Goal: Task Accomplishment & Management: Use online tool/utility

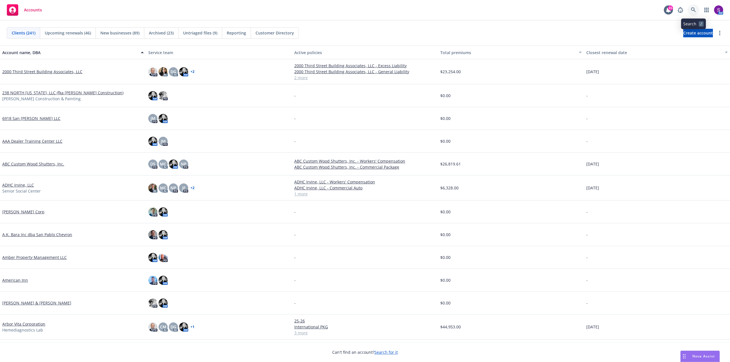
click at [695, 10] on icon at bounding box center [693, 9] width 5 height 5
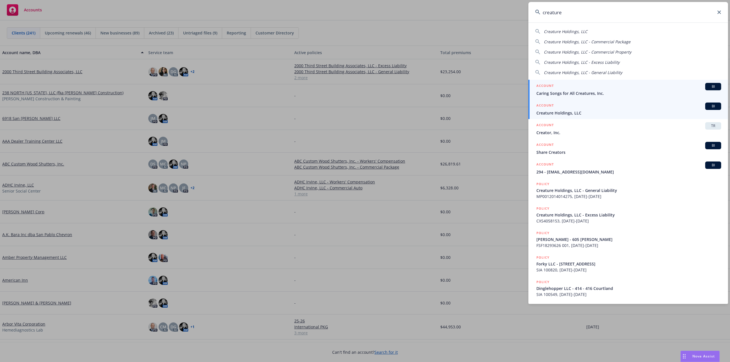
type input "creature"
click at [573, 110] on span "Creature Holdings, LLC" at bounding box center [628, 113] width 185 height 6
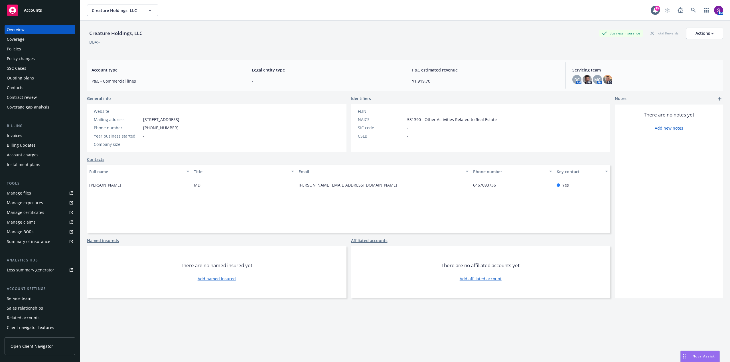
click at [22, 50] on div "Policies" at bounding box center [40, 48] width 66 height 9
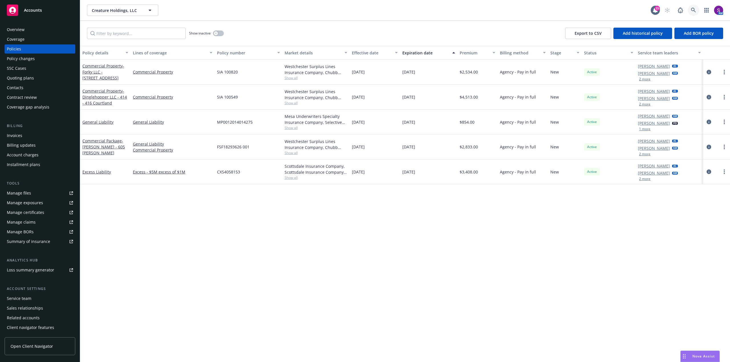
click at [695, 8] on link at bounding box center [692, 10] width 11 height 11
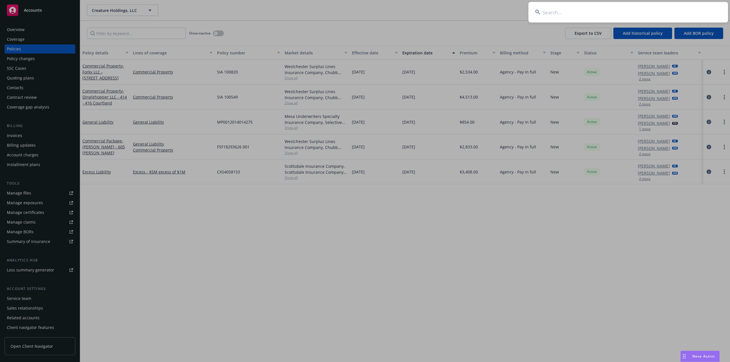
click at [582, 15] on input at bounding box center [627, 12] width 199 height 21
paste input "Spindleshanks LLC"
type input "Spindleshanks LLC"
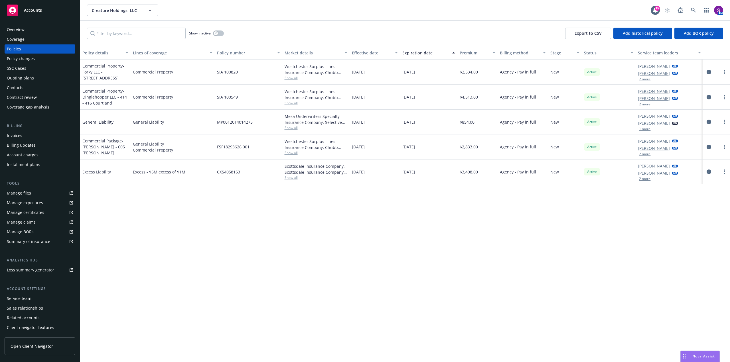
click at [26, 32] on div "Overview" at bounding box center [40, 29] width 66 height 9
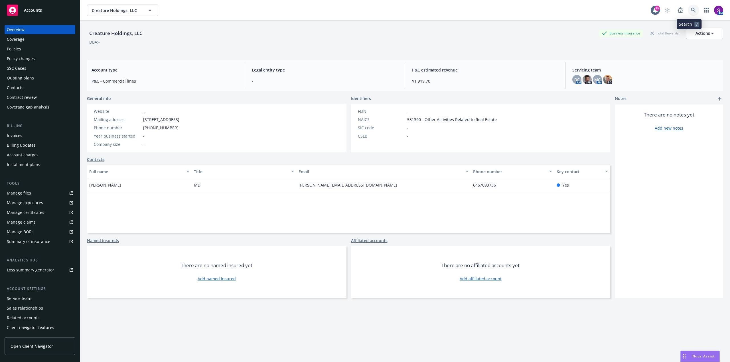
click at [688, 7] on link at bounding box center [692, 10] width 11 height 11
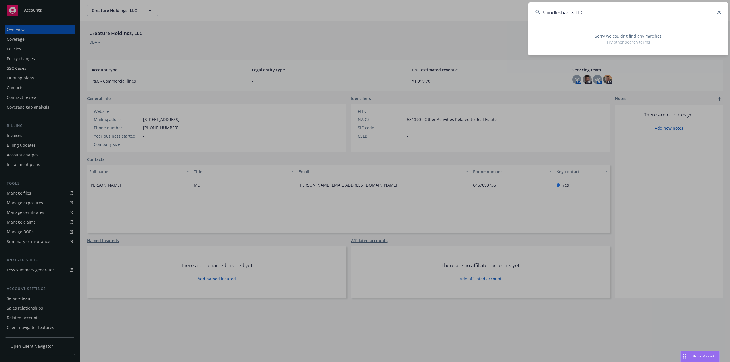
type input "Spindleshanks LLC"
click at [721, 12] on input "Spindleshanks LLC" at bounding box center [627, 12] width 199 height 21
drag, startPoint x: 719, startPoint y: 11, endPoint x: 710, endPoint y: 12, distance: 8.8
click at [719, 11] on icon at bounding box center [718, 12] width 3 height 3
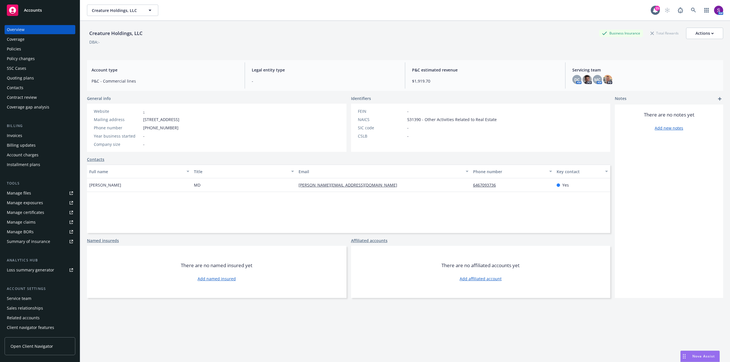
click at [17, 51] on div "Policies" at bounding box center [14, 48] width 14 height 9
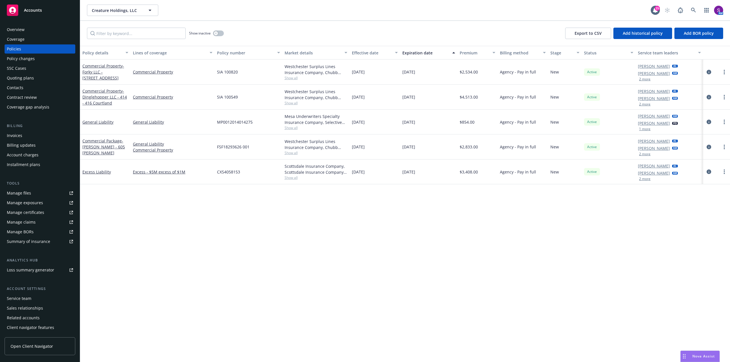
click at [44, 30] on div "Overview" at bounding box center [40, 29] width 66 height 9
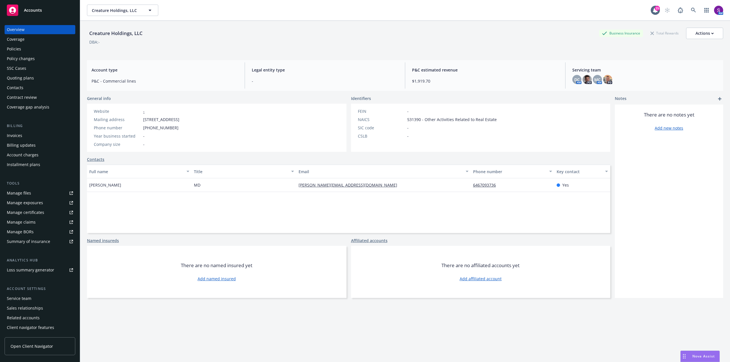
click at [21, 52] on div "Policies" at bounding box center [40, 48] width 66 height 9
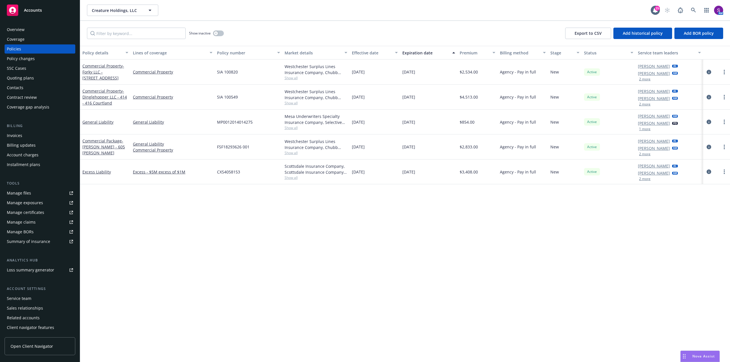
click at [29, 29] on div "Overview" at bounding box center [40, 29] width 66 height 9
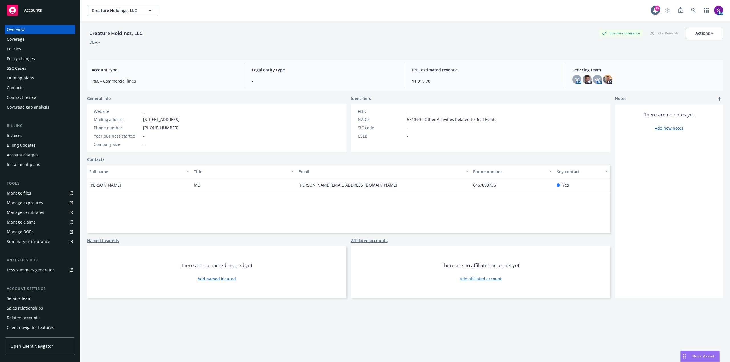
click at [37, 54] on div "Policy changes" at bounding box center [40, 58] width 66 height 9
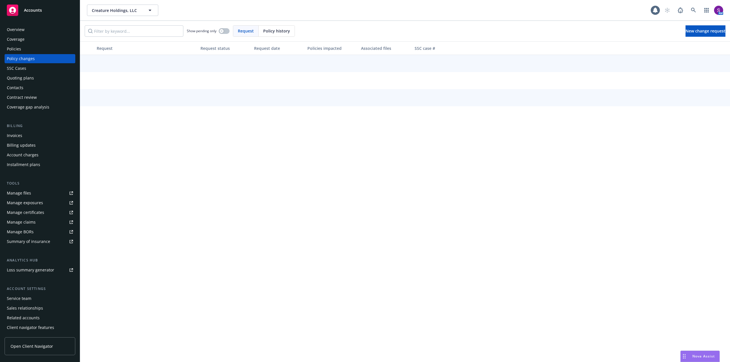
click at [35, 51] on div "Policies" at bounding box center [40, 48] width 66 height 9
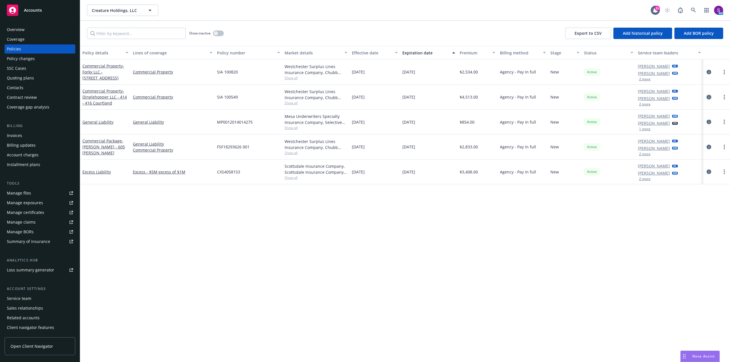
click at [707, 97] on icon "circleInformation" at bounding box center [708, 97] width 5 height 5
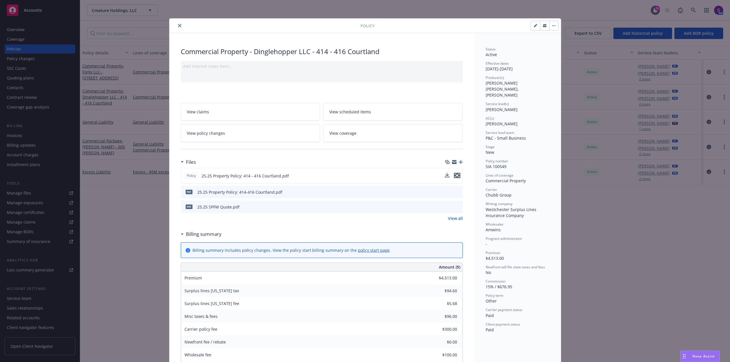
click at [455, 176] on icon "preview file" at bounding box center [456, 176] width 5 height 4
click at [178, 25] on icon "close" at bounding box center [179, 25] width 3 height 3
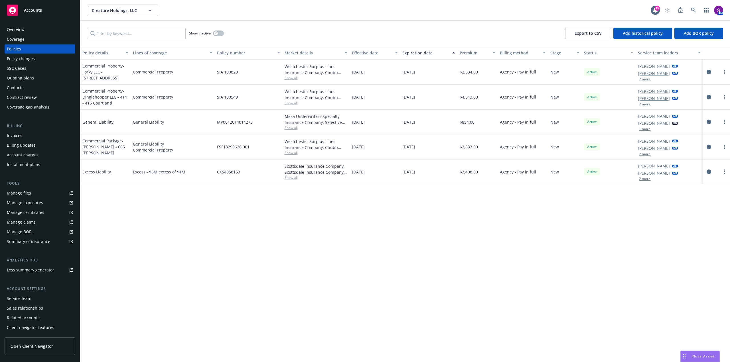
click at [31, 78] on div "Quoting plans" at bounding box center [20, 78] width 27 height 9
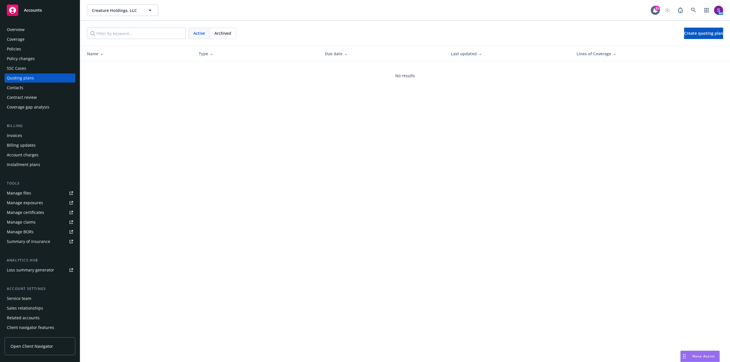
click at [38, 28] on div "Overview" at bounding box center [40, 29] width 66 height 9
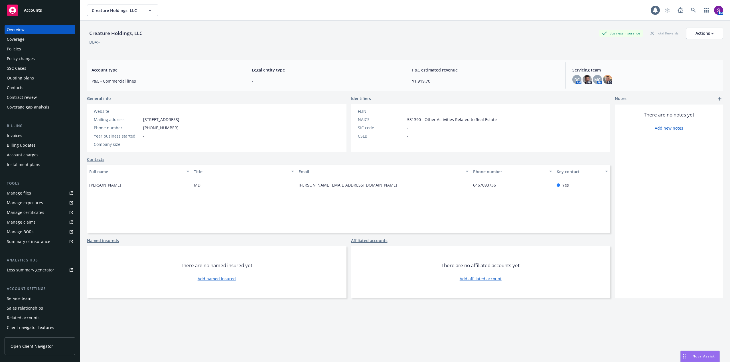
click at [27, 51] on div "Policies" at bounding box center [40, 48] width 66 height 9
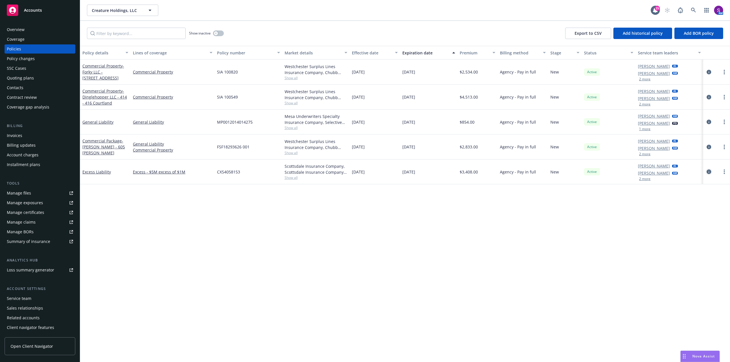
click at [708, 172] on icon "circleInformation" at bounding box center [708, 172] width 5 height 5
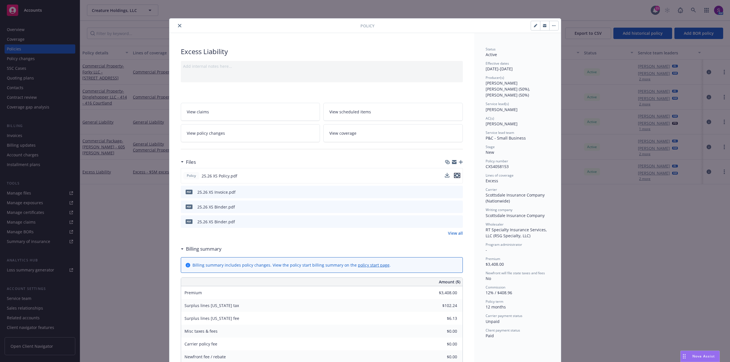
click at [456, 175] on icon "preview file" at bounding box center [456, 176] width 5 height 4
click at [178, 24] on icon "close" at bounding box center [179, 25] width 3 height 3
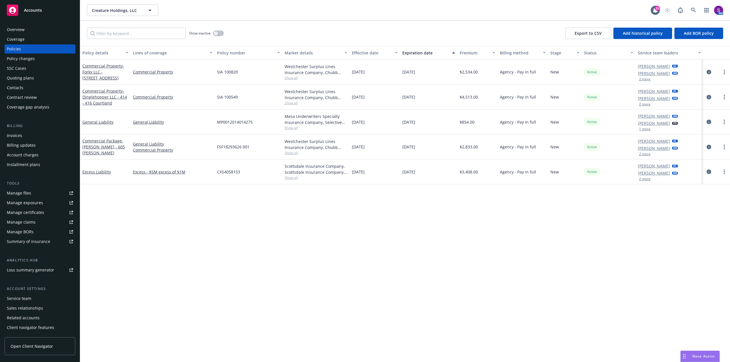
click at [40, 76] on div "Quoting plans" at bounding box center [40, 78] width 66 height 9
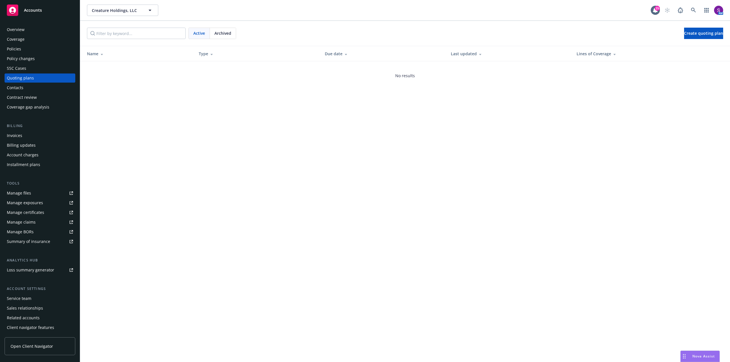
click at [40, 76] on div "Quoting plans" at bounding box center [40, 78] width 66 height 9
click at [684, 36] on span "Create quoting plan" at bounding box center [703, 32] width 39 height 5
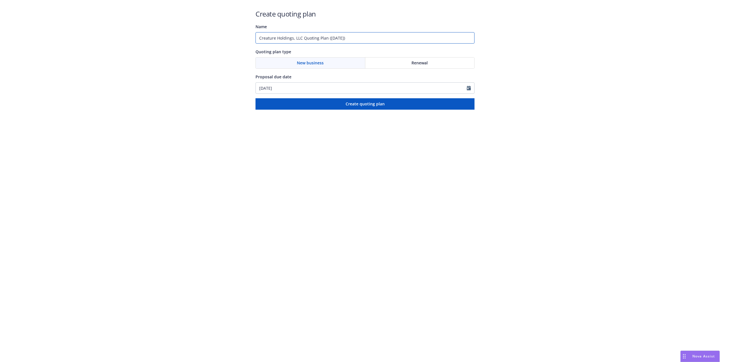
click at [356, 38] on input "Creature Holdings, LLC Quoting Plan ([DATE])" at bounding box center [364, 37] width 219 height 11
drag, startPoint x: 361, startPoint y: 38, endPoint x: 256, endPoint y: 40, distance: 105.5
click at [256, 40] on input "Creature Holdings, LLC Quoting Plan ([DATE])" at bounding box center [364, 37] width 219 height 11
click at [367, 38] on input "Creature Holdings, LLC Quoting Plan ([DATE])" at bounding box center [364, 37] width 219 height 11
click at [351, 37] on input "Creature Holdings, LLC Quoting Plan ([DATE])" at bounding box center [364, 37] width 219 height 11
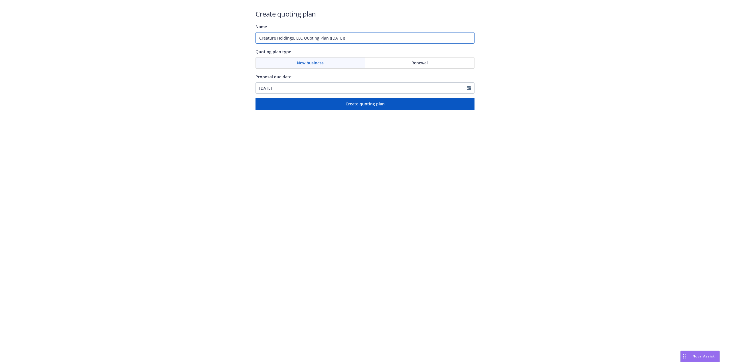
drag, startPoint x: 352, startPoint y: 37, endPoint x: 318, endPoint y: 36, distance: 33.6
click at [318, 36] on input "Creature Holdings, LLC Quoting Plan ([DATE])" at bounding box center [364, 37] width 219 height 11
click at [318, 38] on input "Creature Holdings, LLC-" at bounding box center [364, 37] width 219 height 11
paste input "Spindleshanks LLC"
type input "Creature Holdings, LLC- Spindleshanks LLC"
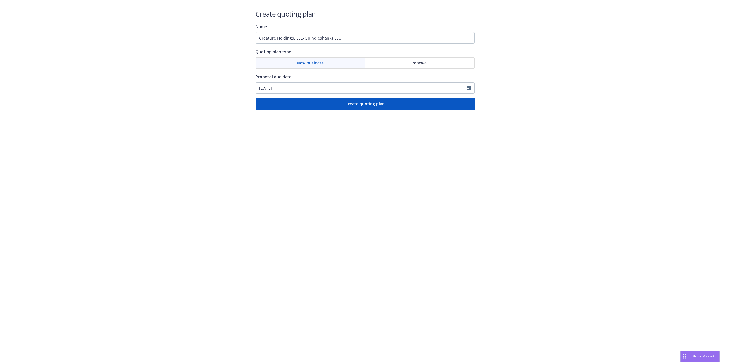
click at [322, 64] on span "New business" at bounding box center [310, 63] width 27 height 6
click at [324, 107] on button "Create quoting plan" at bounding box center [364, 103] width 219 height 11
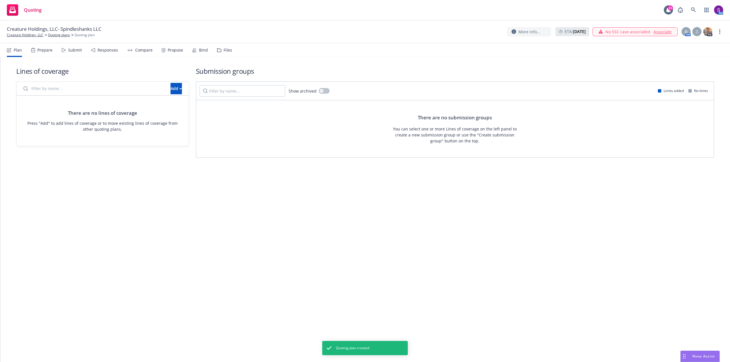
click at [47, 50] on div "Prepare" at bounding box center [44, 50] width 15 height 5
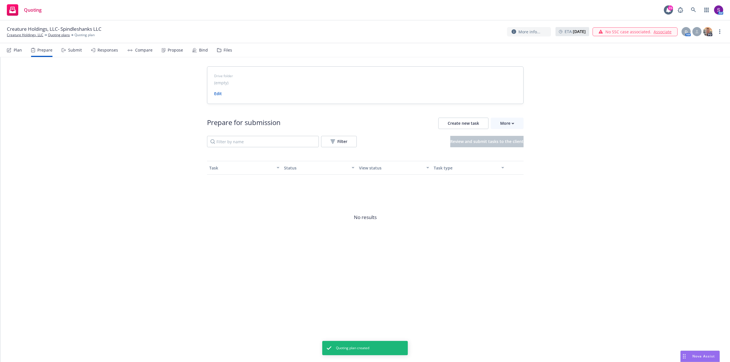
click at [15, 51] on div "Plan" at bounding box center [18, 50] width 8 height 5
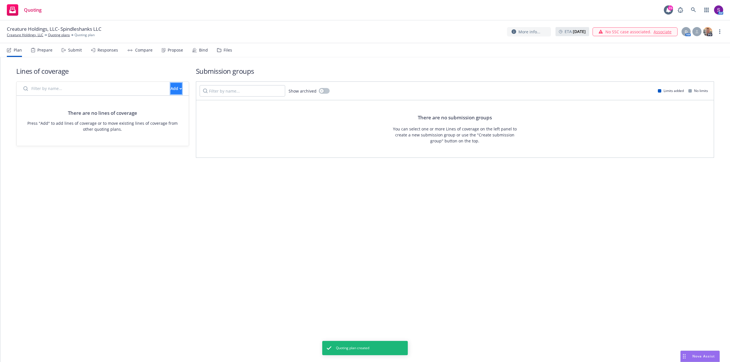
click at [170, 89] on div "Add" at bounding box center [175, 88] width 11 height 11
click at [177, 104] on span "Create new business lines of coverage" at bounding box center [195, 103] width 87 height 5
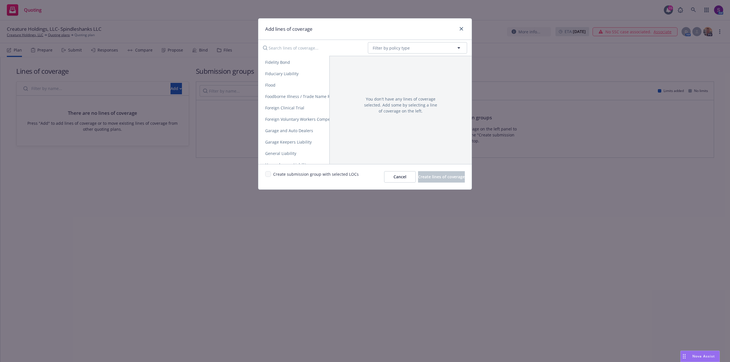
scroll to position [468, 0]
click at [282, 153] on span "General Liability" at bounding box center [280, 153] width 45 height 5
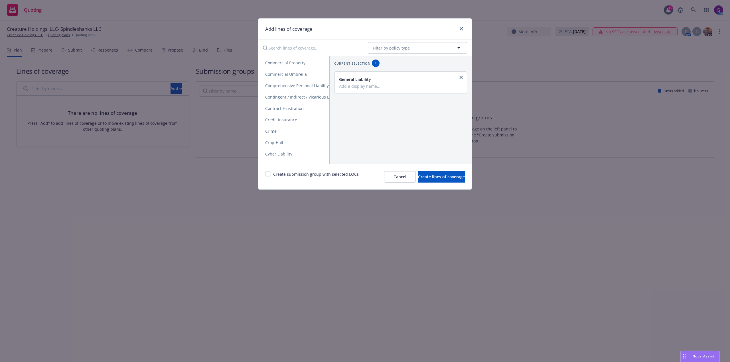
scroll to position [154, 0]
click at [284, 94] on link "Commercial Property" at bounding box center [334, 91] width 153 height 11
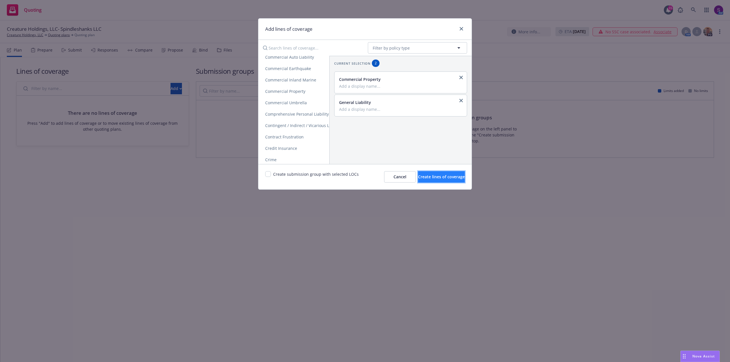
click at [431, 176] on span "Create lines of coverage" at bounding box center [441, 176] width 47 height 5
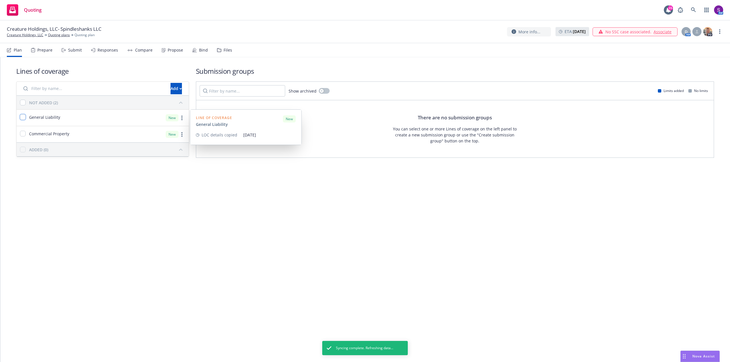
click at [25, 118] on input "checkbox" at bounding box center [23, 117] width 6 height 6
checkbox input "true"
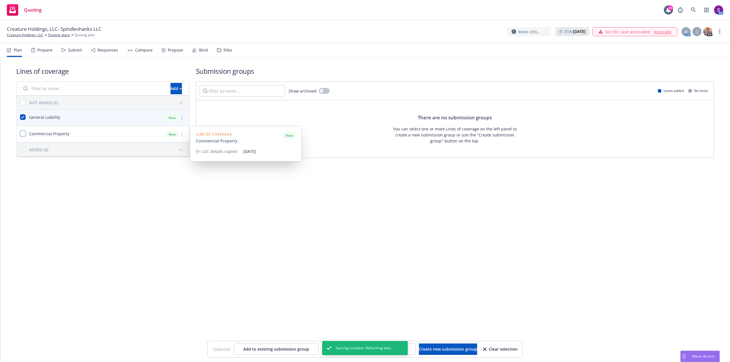
click at [24, 134] on input "checkbox" at bounding box center [23, 134] width 6 height 6
checkbox input "true"
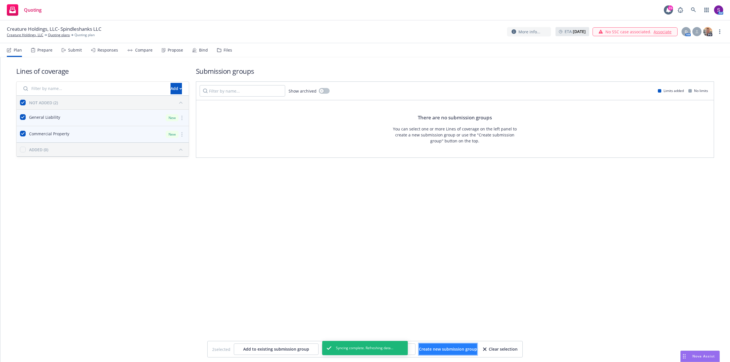
click at [451, 351] on span "Create new submission group" at bounding box center [448, 349] width 58 height 5
checkbox input "false"
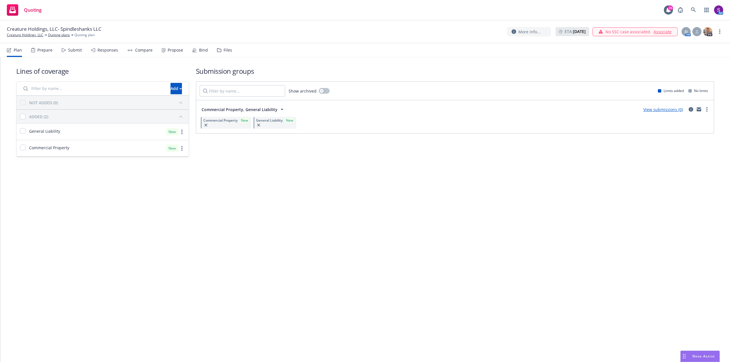
click at [43, 55] on div "Prepare" at bounding box center [41, 50] width 21 height 14
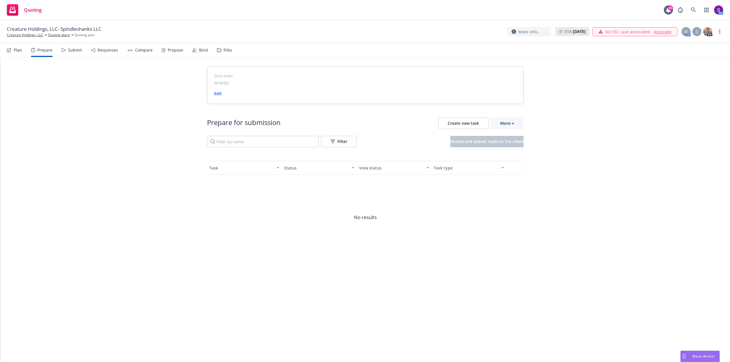
click at [71, 53] on div "Submit" at bounding box center [72, 50] width 20 height 14
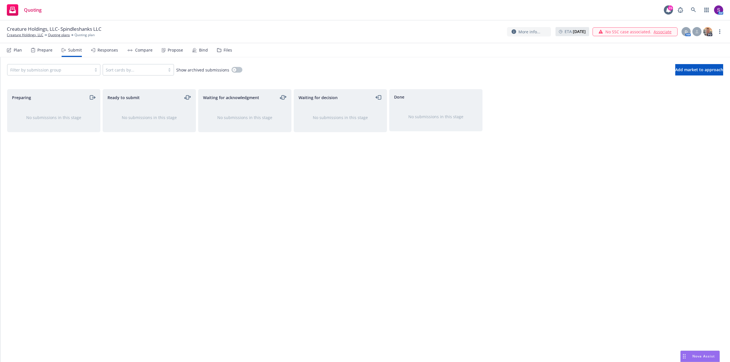
click at [54, 70] on div at bounding box center [49, 69] width 78 height 7
click at [54, 82] on span "Commercial Property, General Liability" at bounding box center [50, 84] width 74 height 6
click at [675, 71] on span "Add market to approach" at bounding box center [699, 69] width 48 height 5
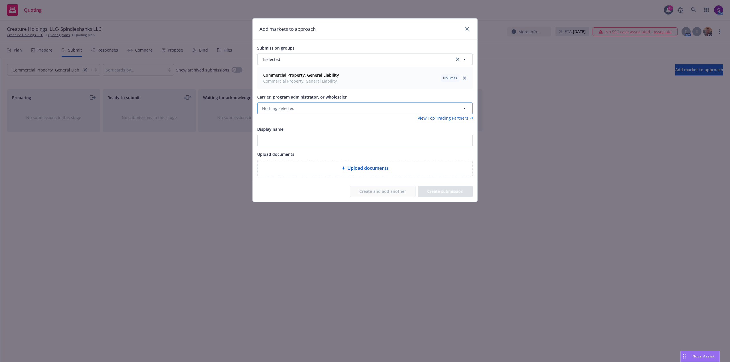
click at [276, 108] on span "Nothing selected" at bounding box center [278, 108] width 32 height 6
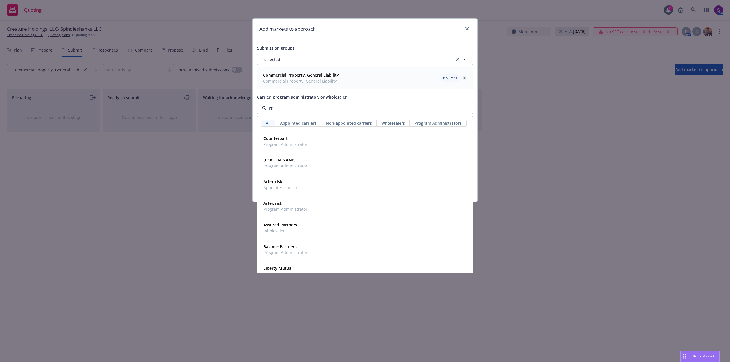
type input "r"
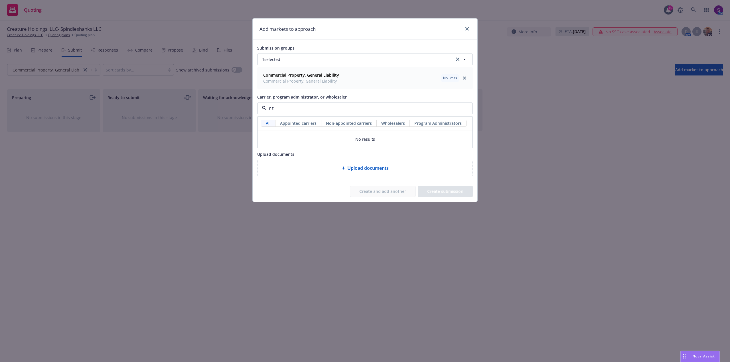
type input "r t"
drag, startPoint x: 276, startPoint y: 108, endPoint x: 267, endPoint y: 108, distance: 9.1
click at [267, 108] on input "r t" at bounding box center [363, 108] width 194 height 7
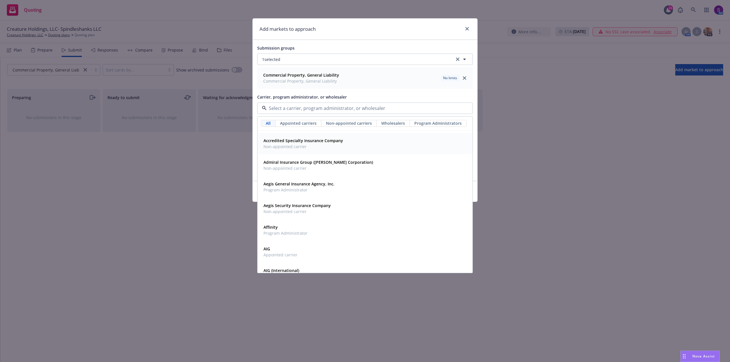
click at [396, 122] on span "Wholesalers" at bounding box center [393, 123] width 24 height 6
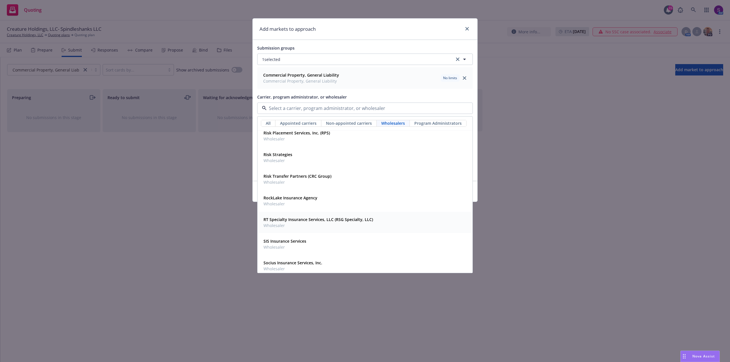
click at [284, 227] on span "Wholesaler" at bounding box center [317, 226] width 109 height 6
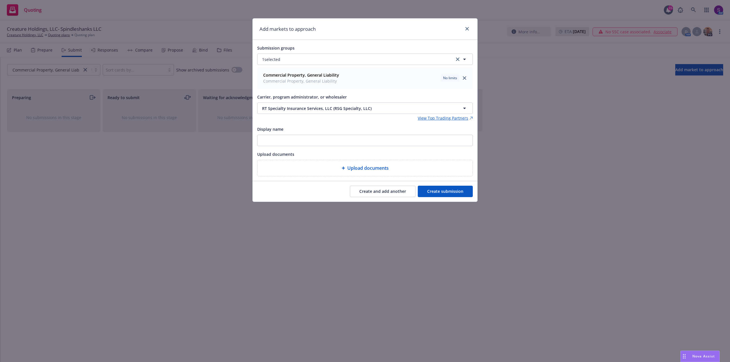
click at [453, 193] on button "Create submission" at bounding box center [445, 191] width 55 height 11
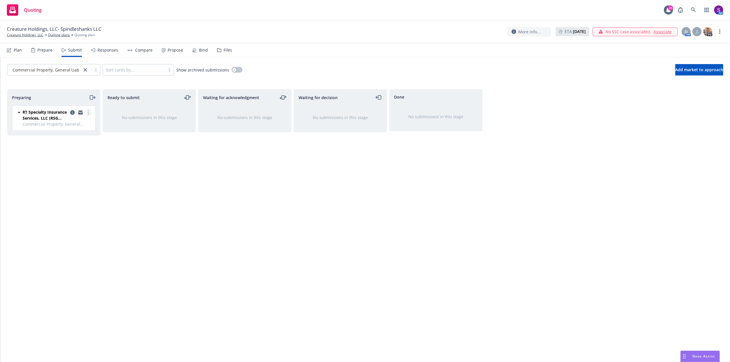
click at [88, 112] on icon "more" at bounding box center [88, 112] width 1 height 5
click at [79, 125] on span "Complete preparation" at bounding box center [62, 123] width 56 height 5
click at [186, 113] on link "more" at bounding box center [183, 112] width 7 height 7
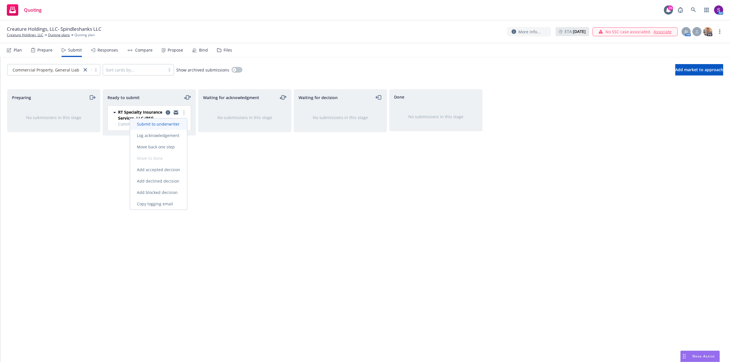
click at [179, 123] on span "Submit to underwriter" at bounding box center [158, 123] width 56 height 5
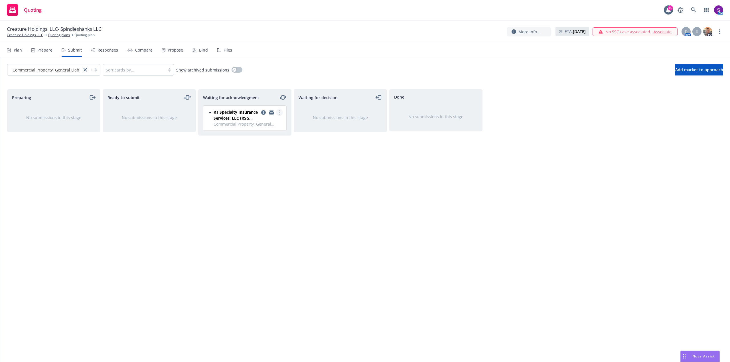
click at [279, 114] on circle "more" at bounding box center [279, 114] width 1 height 1
click at [267, 159] on span "Add accepted decision" at bounding box center [253, 158] width 57 height 5
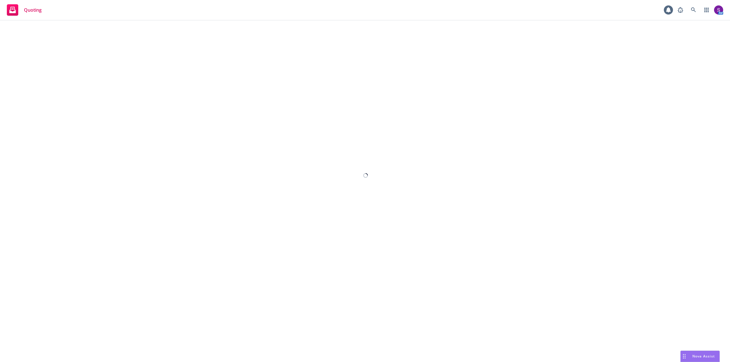
select select "12"
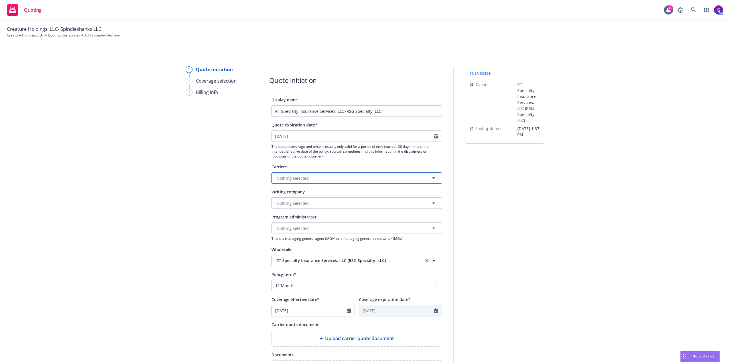
click at [292, 175] on span "Nothing selected" at bounding box center [292, 178] width 32 height 6
drag, startPoint x: 299, startPoint y: 177, endPoint x: 275, endPoint y: 180, distance: 23.8
click at [275, 179] on div "westchest" at bounding box center [356, 177] width 170 height 11
type input "Westches"
drag, startPoint x: 303, startPoint y: 180, endPoint x: 262, endPoint y: 183, distance: 41.2
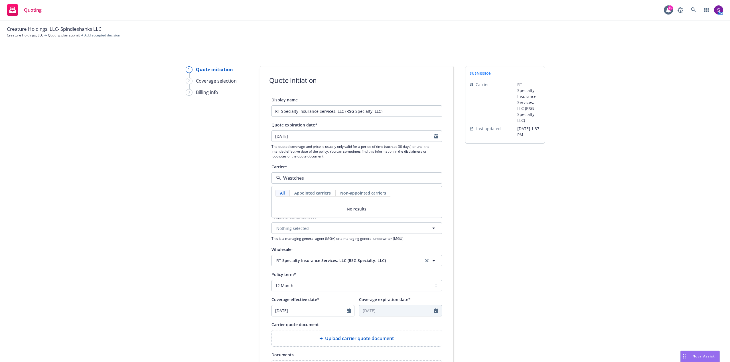
click at [262, 183] on div "Display name RT Specialty Insurance Services, LLC (RSG Specialty, LLC) Quote ex…" at bounding box center [356, 254] width 193 height 317
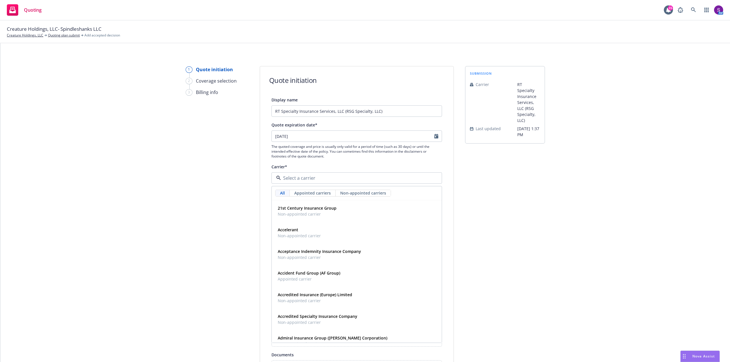
click at [211, 195] on div "1 Quote initiation 2 Coverage selection 3 Billing info" at bounding box center [217, 257] width 63 height 382
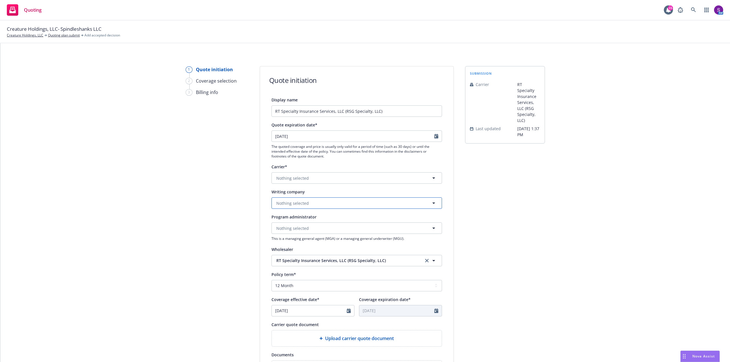
click at [298, 203] on span "Nothing selected" at bounding box center [292, 203] width 32 height 6
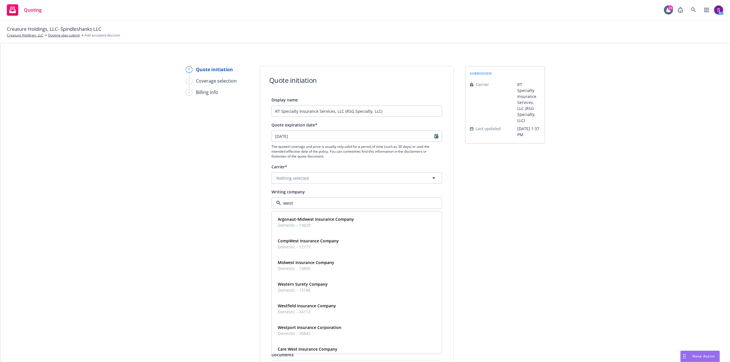
type input "westc"
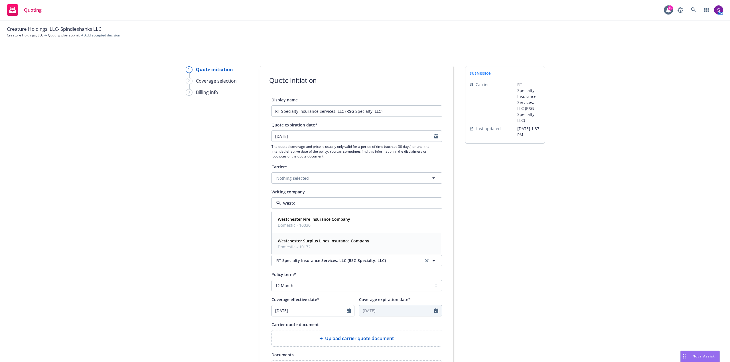
click at [308, 245] on span "Domestic - 10172" at bounding box center [323, 247] width 91 height 6
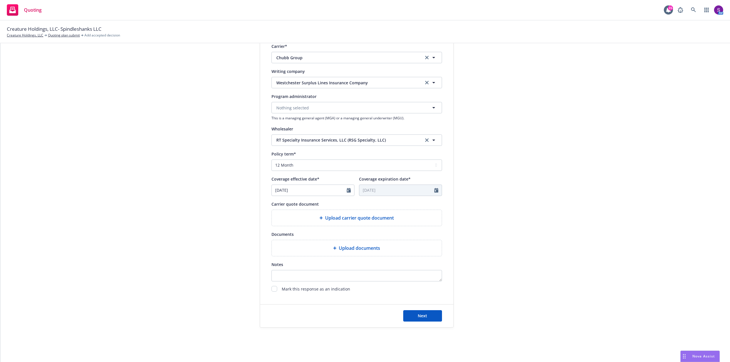
scroll to position [123, 0]
click at [340, 218] on span "Upload carrier quote document" at bounding box center [359, 216] width 69 height 7
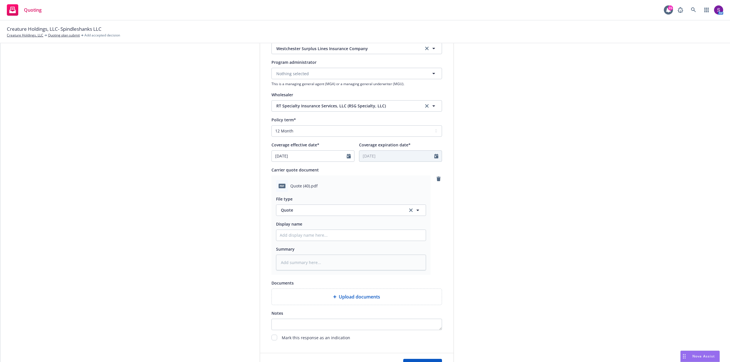
scroll to position [205, 0]
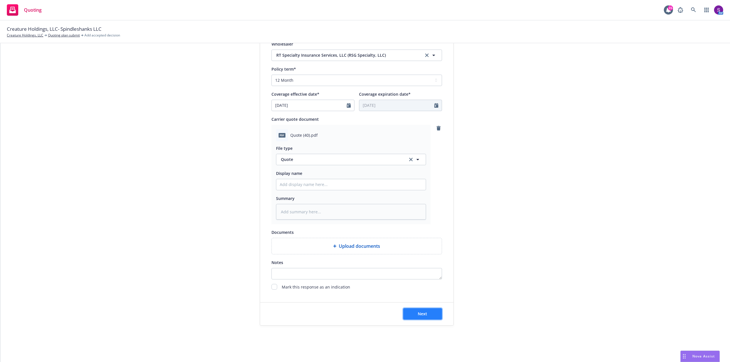
click at [418, 312] on span "Next" at bounding box center [422, 313] width 9 height 5
type textarea "x"
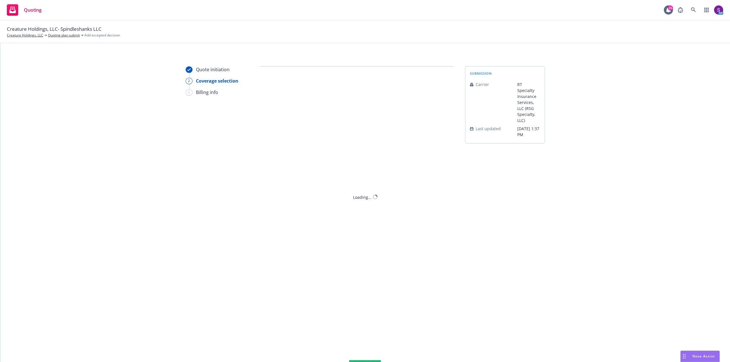
scroll to position [0, 0]
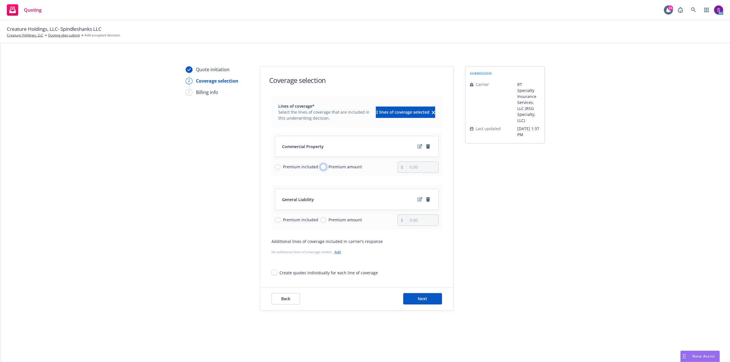
click at [320, 167] on input "Premium amount" at bounding box center [323, 167] width 6 height 6
radio input "true"
type input "0.00"
click at [322, 219] on input "Premium amount" at bounding box center [323, 220] width 6 height 6
radio input "true"
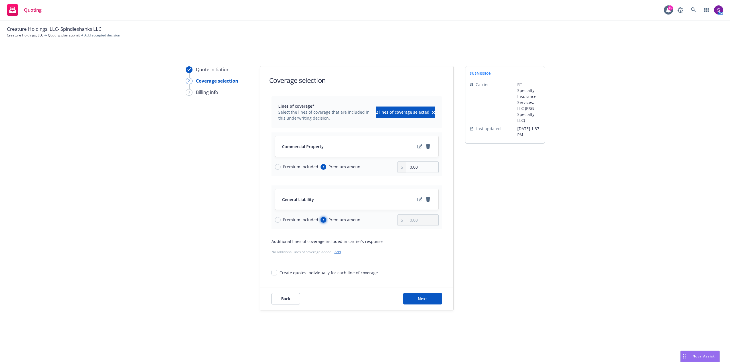
type input "0.00"
click at [427, 165] on input "0.00" at bounding box center [422, 167] width 32 height 11
type input "0.00"
type input "4,362.00"
click at [427, 222] on input "0.00" at bounding box center [422, 220] width 32 height 11
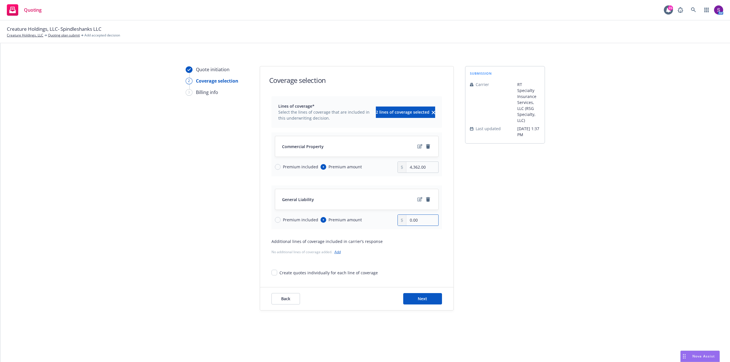
type input "0.00"
type input "1,970.00"
click at [380, 268] on div "Create quotes individually for each line of coverage" at bounding box center [356, 270] width 170 height 11
click at [423, 298] on span "Next" at bounding box center [422, 298] width 9 height 5
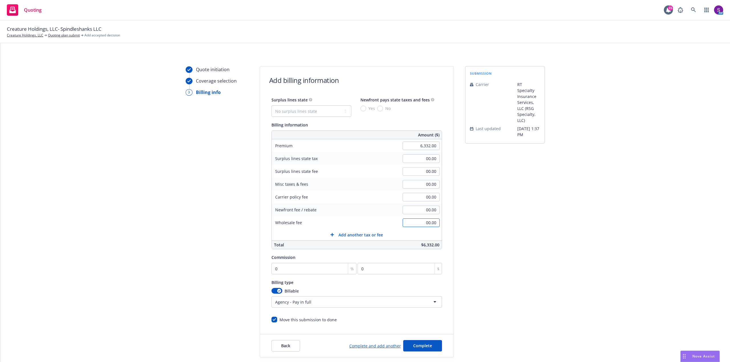
click at [423, 224] on input "00.00" at bounding box center [420, 223] width 37 height 9
type input "495.00"
click at [425, 157] on input "00.00" at bounding box center [420, 158] width 37 height 9
type input "195.81"
click at [429, 168] on input "00.00" at bounding box center [420, 171] width 37 height 9
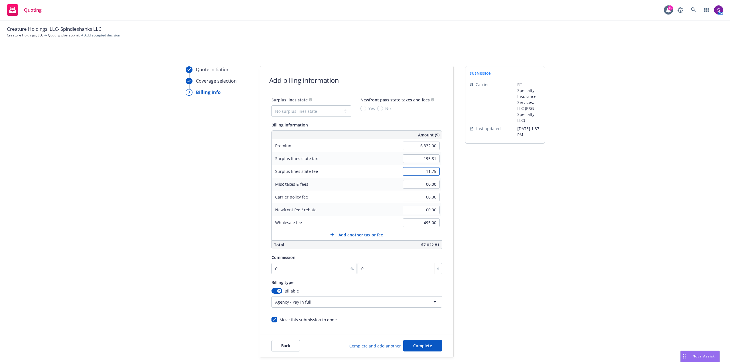
type input "11.75"
click at [430, 196] on input "00.00" at bounding box center [420, 197] width 37 height 9
type input "195.00"
click at [366, 187] on div "Misc taxes & fees 00.00" at bounding box center [357, 184] width 170 height 13
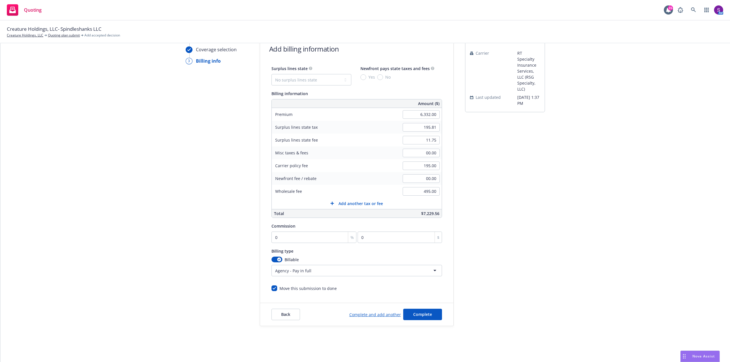
scroll to position [32, 0]
click at [276, 236] on input "0" at bounding box center [313, 236] width 85 height 11
type input "1"
type input "63.32"
type input "13"
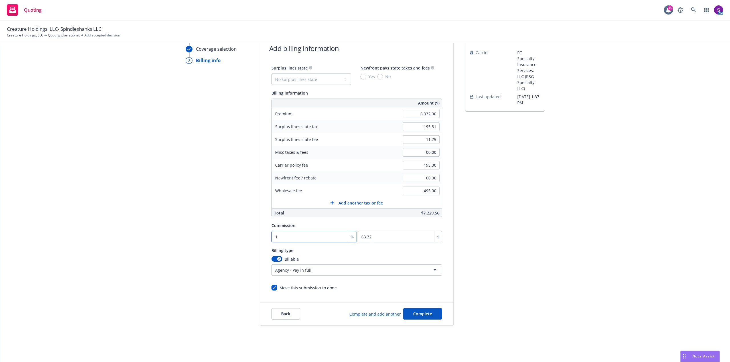
type input "823.16"
type input "13"
click at [340, 260] on div "Billable" at bounding box center [356, 259] width 170 height 6
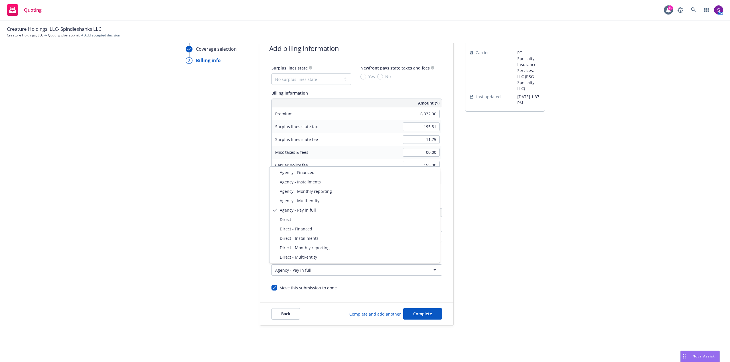
click at [316, 269] on html "Quoting 15 AM Creature Holdings, LLC- Spindleshanks LLC Creature Holdings, LLC …" at bounding box center [365, 181] width 730 height 362
click at [355, 284] on html "Quoting 15 AM Creature Holdings, LLC- Spindleshanks LLC Creature Holdings, LLC …" at bounding box center [365, 181] width 730 height 362
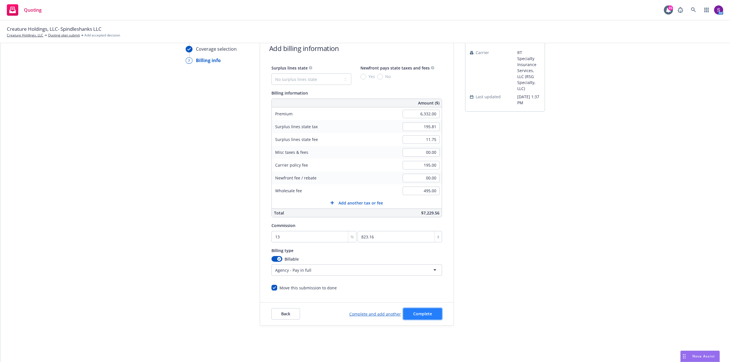
click at [422, 314] on span "Complete" at bounding box center [422, 313] width 19 height 5
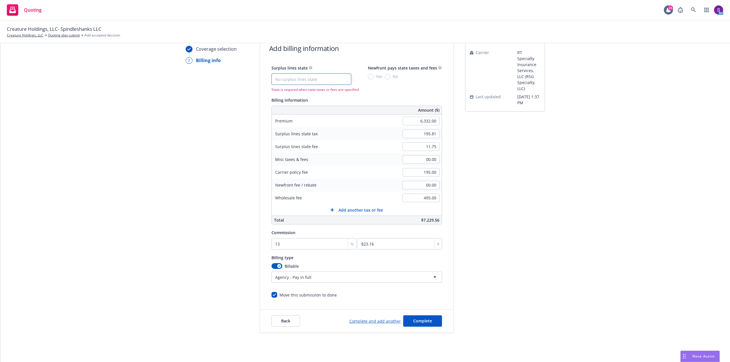
click at [335, 78] on select "No surplus lines state Alaska Alabama Arkansas Arizona California Colorado Conn…" at bounding box center [311, 79] width 80 height 11
select select "CA"
click at [271, 74] on select "No surplus lines state Alaska Alabama Arkansas Arizona California Colorado Conn…" at bounding box center [311, 79] width 80 height 11
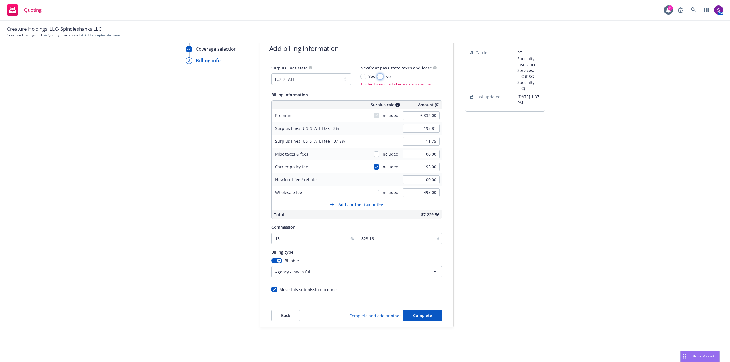
click at [377, 76] on input "No" at bounding box center [380, 77] width 6 height 6
radio input "true"
click at [430, 315] on button "Complete" at bounding box center [422, 313] width 39 height 11
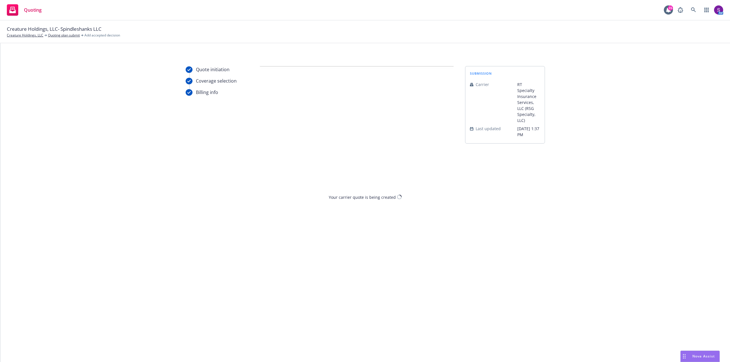
scroll to position [0, 0]
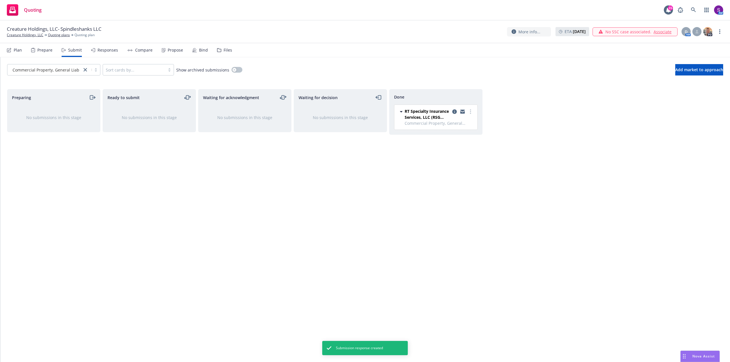
click at [111, 49] on div "Responses" at bounding box center [107, 50] width 21 height 5
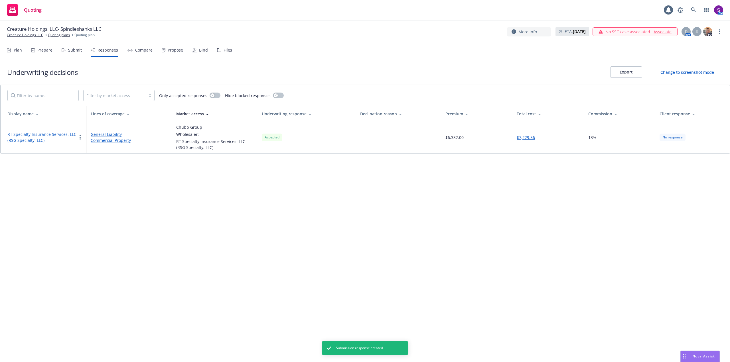
click at [148, 48] on div "Compare" at bounding box center [143, 50] width 17 height 5
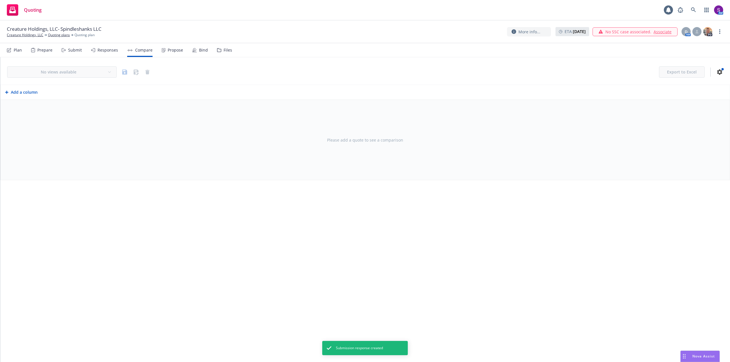
click at [170, 51] on div "Propose" at bounding box center [175, 50] width 15 height 5
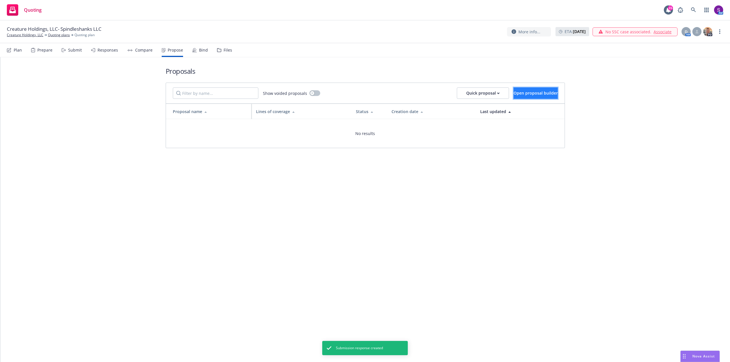
click at [531, 96] on button "Open proposal builder" at bounding box center [535, 92] width 44 height 11
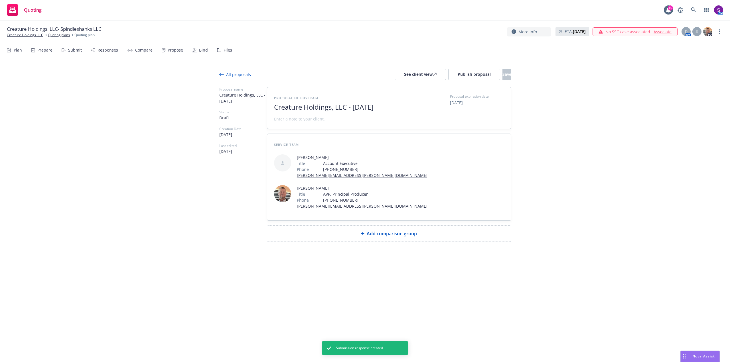
click at [389, 230] on span "Add comparison group" at bounding box center [391, 233] width 50 height 7
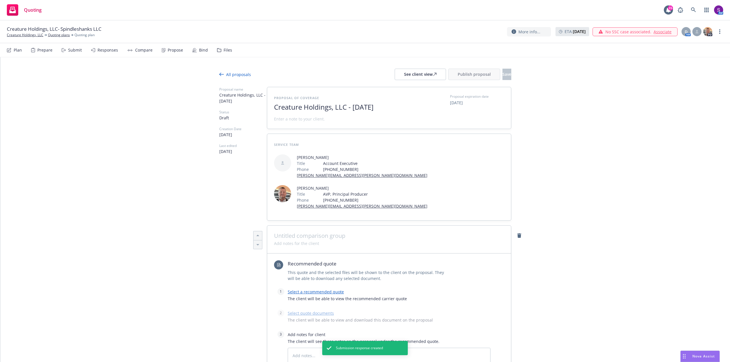
click at [290, 233] on span at bounding box center [389, 236] width 230 height 7
type textarea "x"
click at [314, 289] on link "Select a recommended quote" at bounding box center [316, 291] width 56 height 5
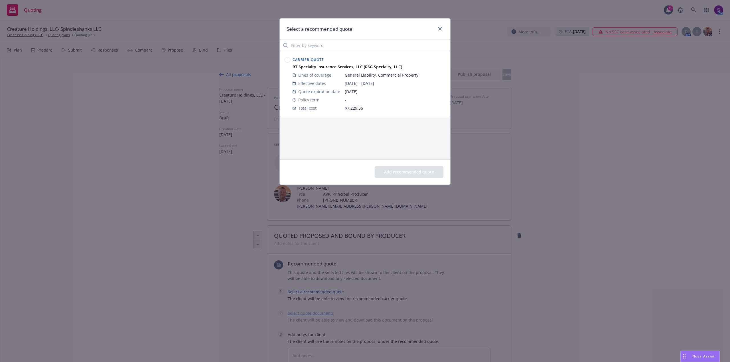
click at [287, 60] on circle at bounding box center [287, 59] width 5 height 5
click at [408, 167] on button "Add recommended quote" at bounding box center [408, 171] width 69 height 11
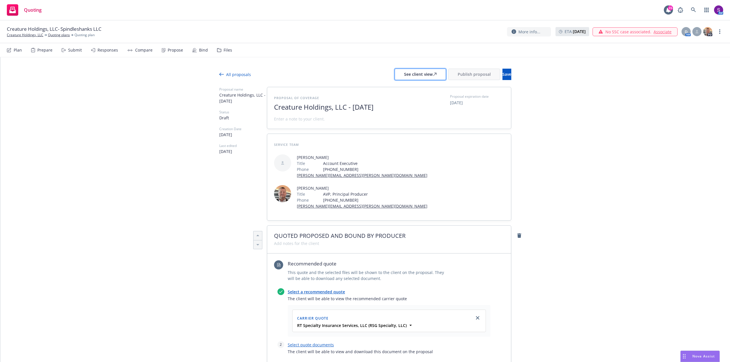
click at [404, 77] on div "See client view" at bounding box center [420, 74] width 32 height 11
click at [450, 77] on button "Publish proposal" at bounding box center [474, 74] width 52 height 11
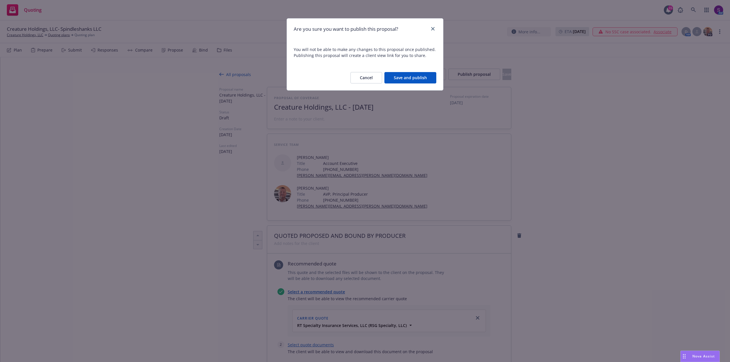
click at [399, 77] on button "Save and publish" at bounding box center [410, 77] width 52 height 11
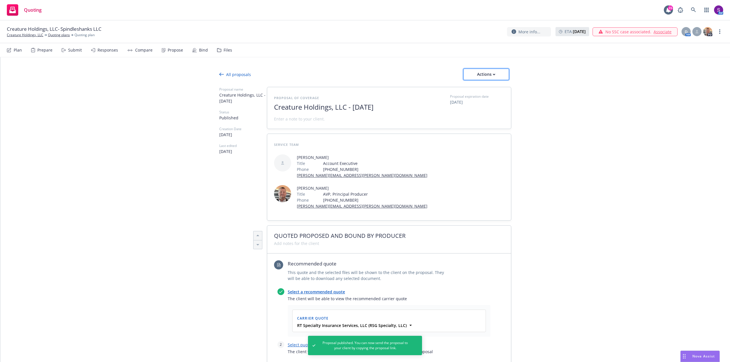
click at [476, 75] on div "Actions" at bounding box center [486, 74] width 27 height 11
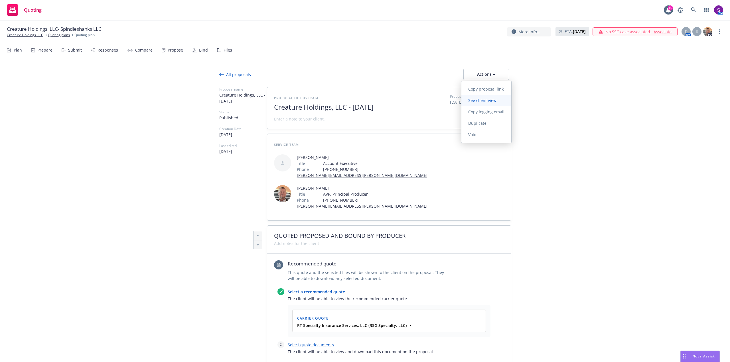
click at [478, 101] on span "See client view" at bounding box center [482, 100] width 42 height 5
click at [176, 51] on div "Propose" at bounding box center [175, 50] width 15 height 5
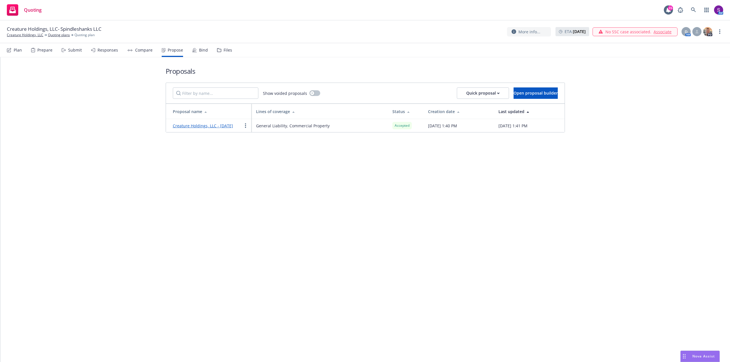
click at [201, 52] on div "Bind" at bounding box center [203, 50] width 9 height 5
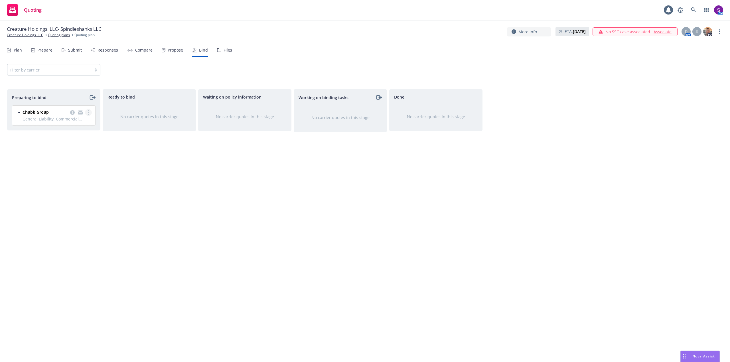
click at [89, 112] on link "more" at bounding box center [88, 112] width 7 height 7
click at [82, 126] on span "Complete preparation" at bounding box center [64, 123] width 56 height 5
click at [183, 111] on icon "more" at bounding box center [183, 111] width 1 height 5
click at [168, 121] on span "Log bind order" at bounding box center [156, 123] width 42 height 5
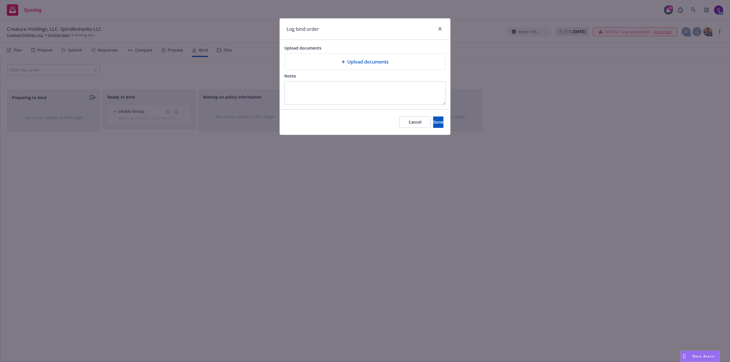
click at [374, 63] on span "Upload documents" at bounding box center [367, 61] width 41 height 7
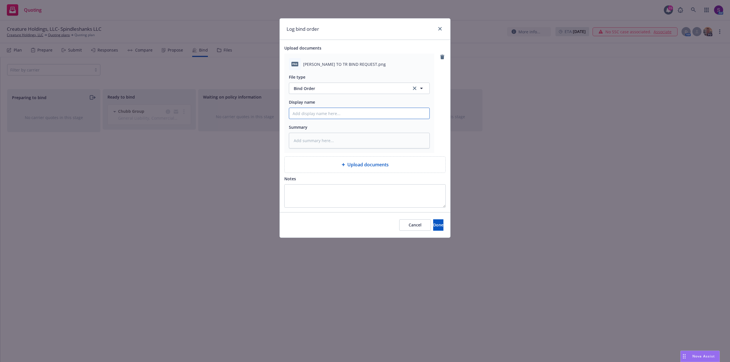
click at [306, 113] on input "Display name" at bounding box center [359, 113] width 140 height 11
click at [310, 113] on input "Display name" at bounding box center [359, 113] width 140 height 11
paste input "Spindleshanks LLC"
type textarea "x"
type input "Spindleshanks LLC"
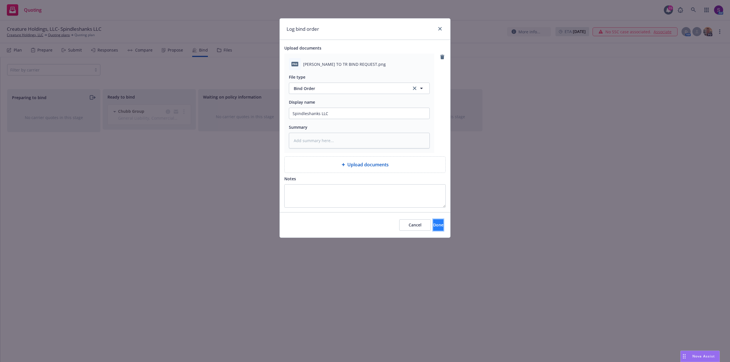
click at [433, 222] on span "Done" at bounding box center [438, 224] width 10 height 5
type textarea "x"
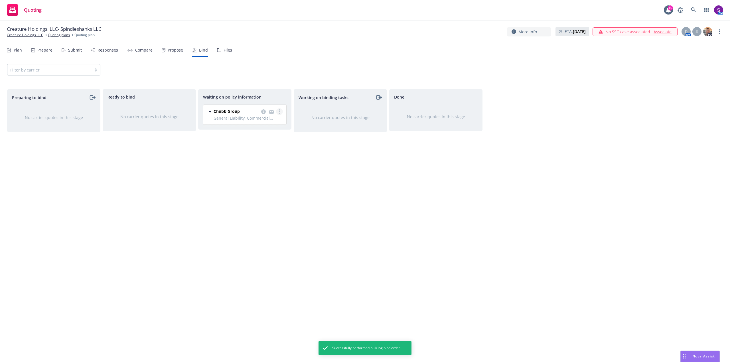
click at [280, 112] on link "more" at bounding box center [279, 111] width 7 height 7
click at [481, 227] on div "Done No carrier quotes in this stage" at bounding box center [435, 219] width 93 height 261
click at [31, 34] on link "Creature Holdings, LLC" at bounding box center [25, 34] width 36 height 5
